Goal: Communication & Community: Answer question/provide support

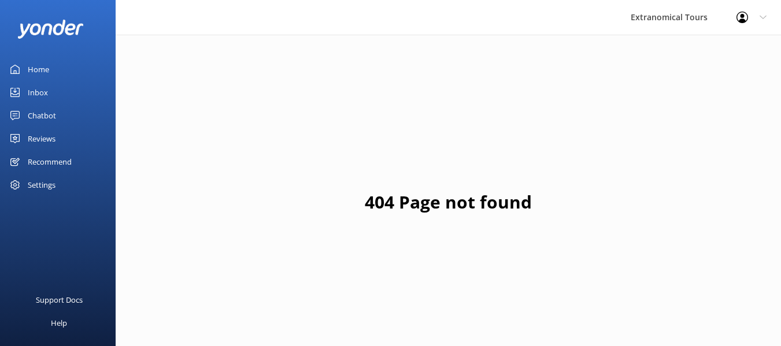
click at [31, 90] on div "Inbox" at bounding box center [38, 92] width 20 height 23
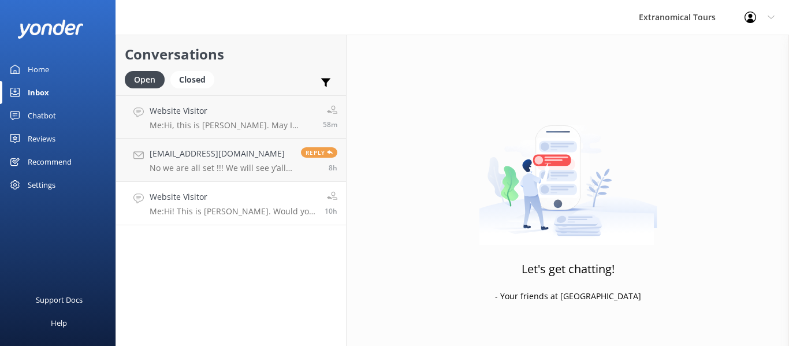
click at [235, 202] on h4 "Website Visitor" at bounding box center [233, 197] width 166 height 13
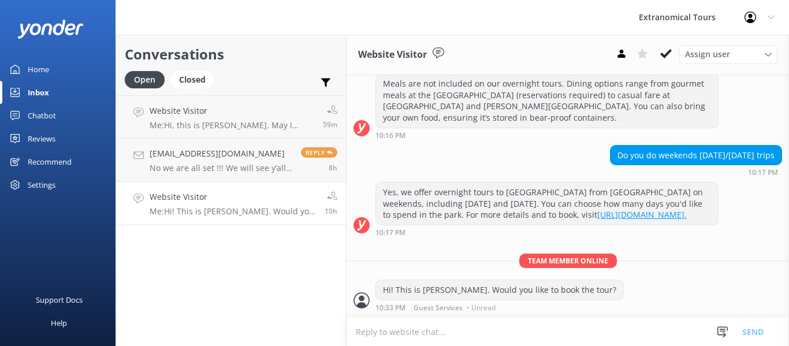
scroll to position [292, 0]
click at [724, 330] on icon at bounding box center [723, 332] width 12 height 12
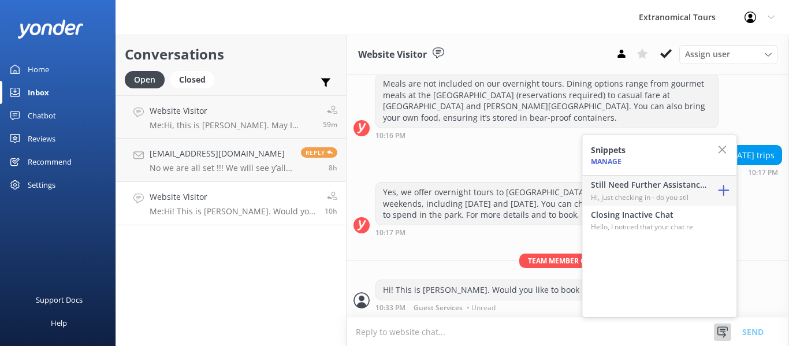
click at [653, 191] on h4 "Still Need Further Assistance?" at bounding box center [649, 185] width 116 height 13
type textarea "Hi, just checking in - do you still require assistance from our team on this? T…"
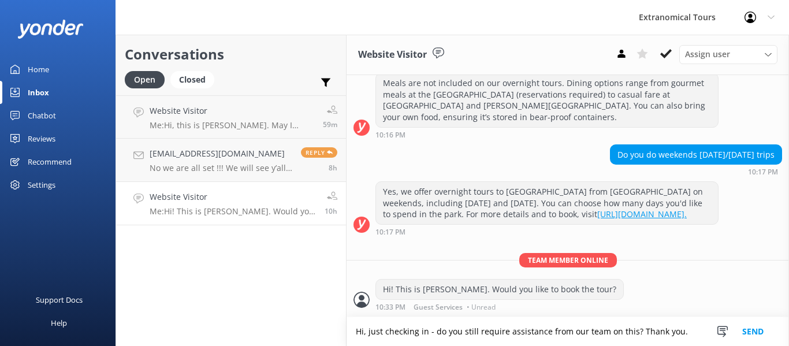
click at [760, 328] on button "Send" at bounding box center [752, 331] width 43 height 29
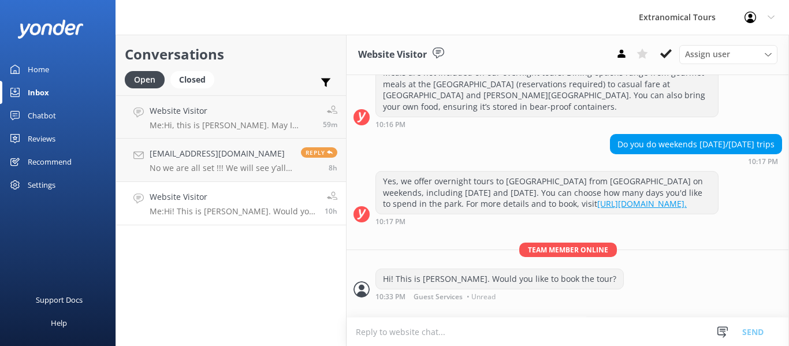
scroll to position [359, 0]
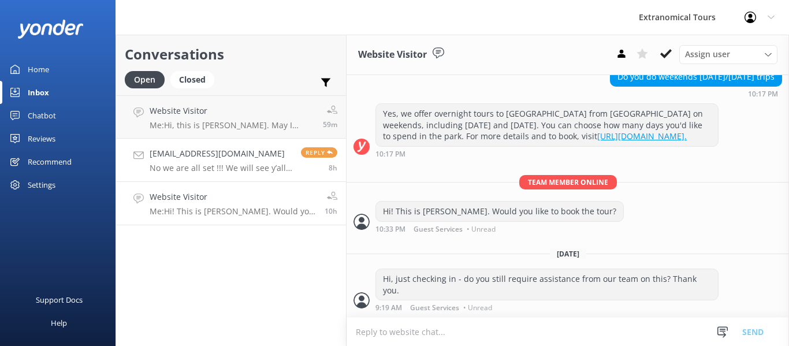
click at [257, 169] on p "No we are all set !!! We will see y’all at the 8:05 pick up and we will arrive …" at bounding box center [221, 168] width 143 height 10
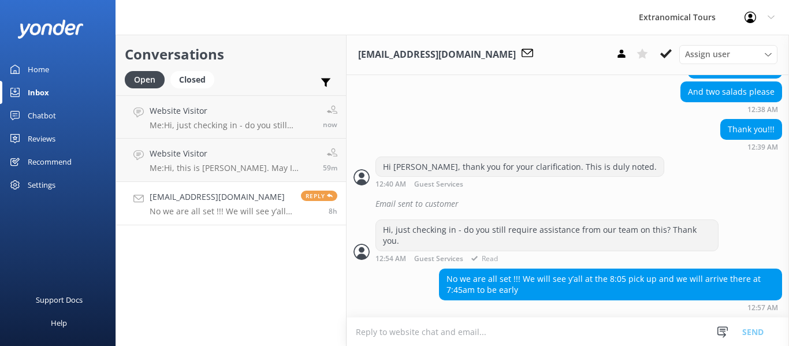
scroll to position [812, 0]
click at [721, 331] on use at bounding box center [723, 331] width 10 height 11
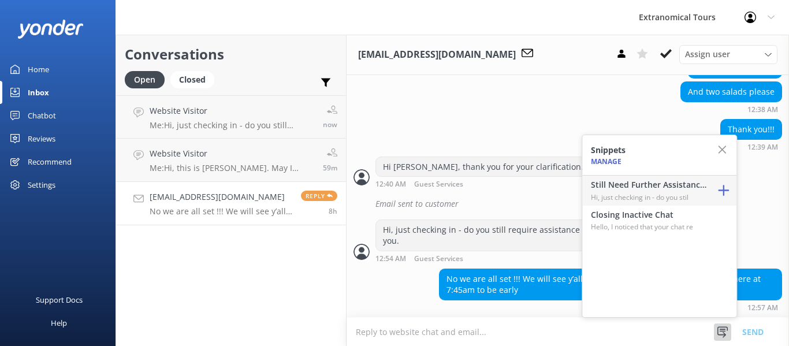
click at [637, 180] on h4 "Still Need Further Assistance?" at bounding box center [649, 185] width 116 height 13
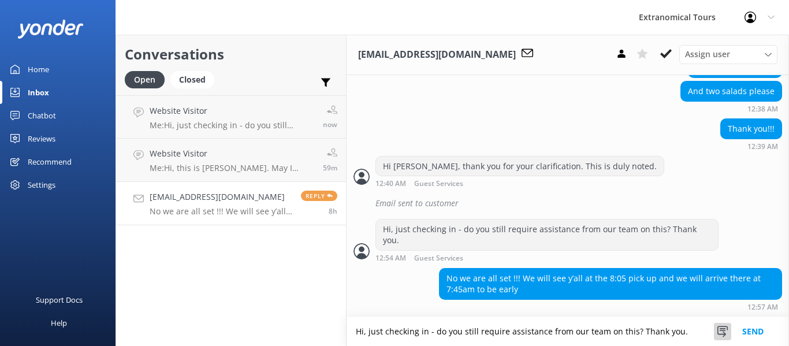
click at [722, 335] on use at bounding box center [723, 331] width 10 height 11
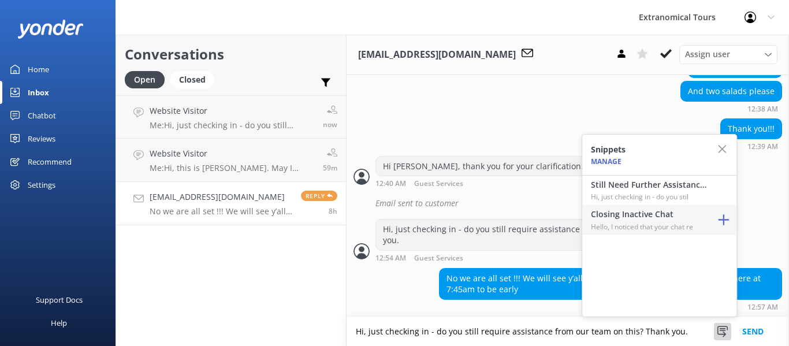
click at [668, 224] on p "Hello, I noticed that your chat re" at bounding box center [649, 226] width 116 height 11
type textarea "Hi, just checking in - do you still require assistance from our team on this? T…"
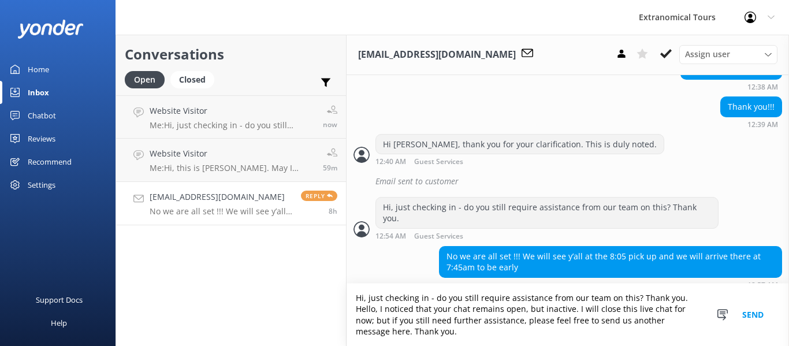
click at [758, 314] on button "Send" at bounding box center [752, 315] width 43 height 62
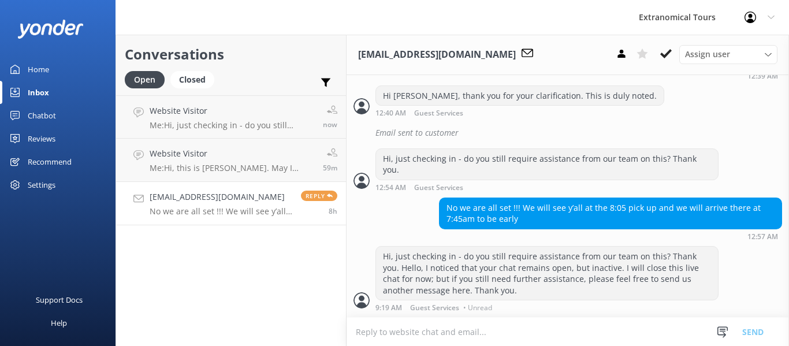
scroll to position [884, 0]
click at [220, 112] on h4 "Website Visitor" at bounding box center [232, 111] width 165 height 13
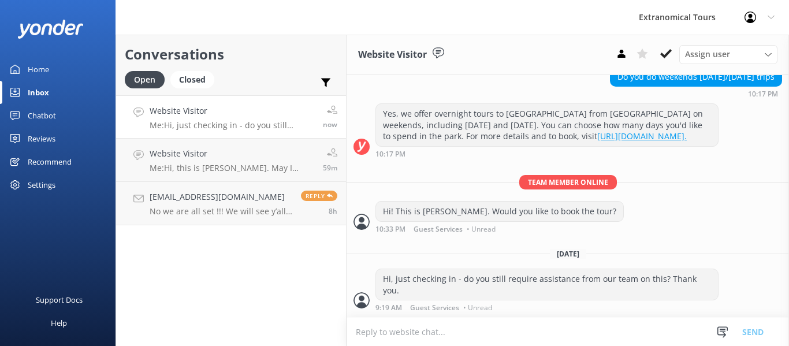
scroll to position [359, 0]
click at [208, 165] on p "Me: Hi, this is [PERSON_NAME]. May I know for what tour is this for?" at bounding box center [232, 168] width 165 height 10
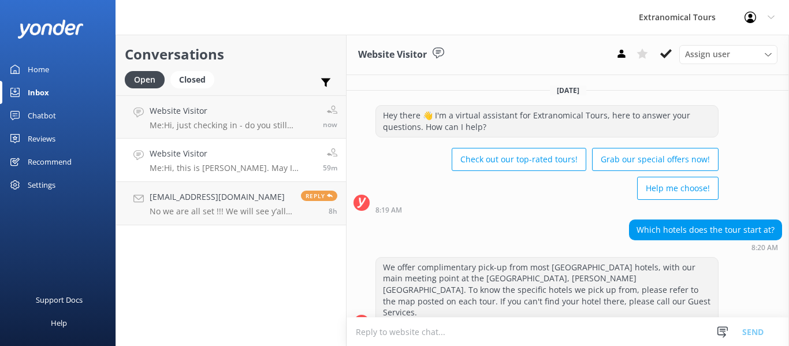
scroll to position [86, 0]
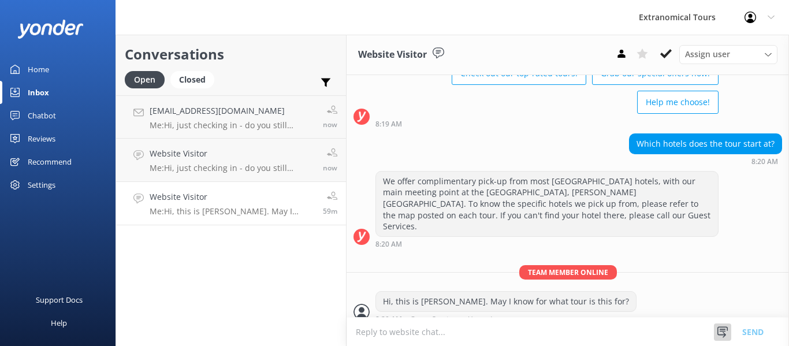
click at [719, 335] on icon at bounding box center [723, 332] width 12 height 12
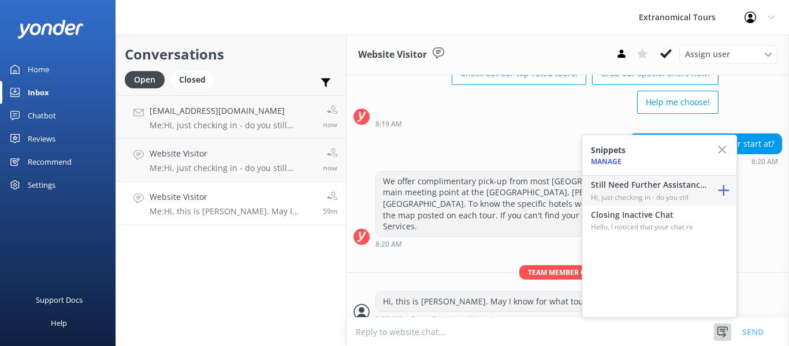
click at [623, 194] on p "Hi, just checking in - do you stil" at bounding box center [649, 197] width 116 height 11
type textarea "Hi, just checking in - do you still require assistance from our team on this? T…"
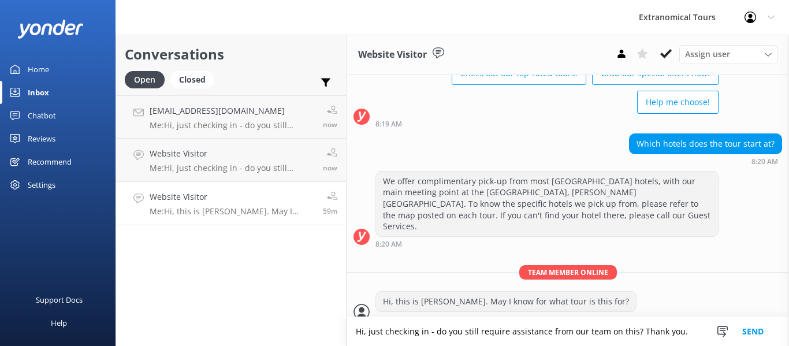
click at [745, 329] on button "Send" at bounding box center [752, 331] width 43 height 29
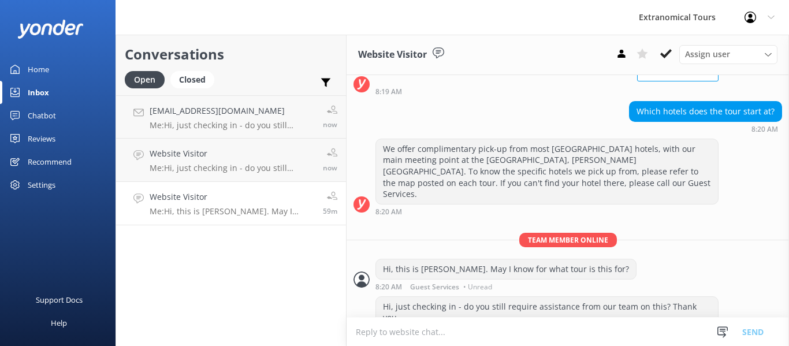
scroll to position [124, 0]
